Goal: Download file/media

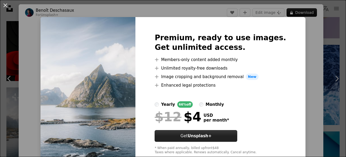
scroll to position [32, 0]
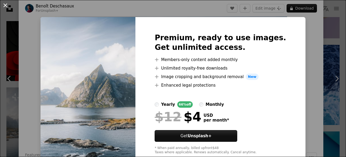
click at [6, 5] on button "An X shape" at bounding box center [5, 5] width 6 height 6
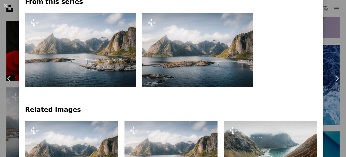
scroll to position [192, 0]
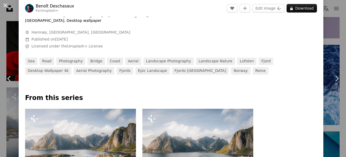
click at [5, 3] on button "An X shape" at bounding box center [5, 5] width 6 height 6
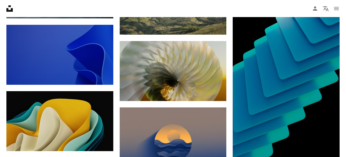
scroll to position [869, 0]
